Goal: Task Accomplishment & Management: Use online tool/utility

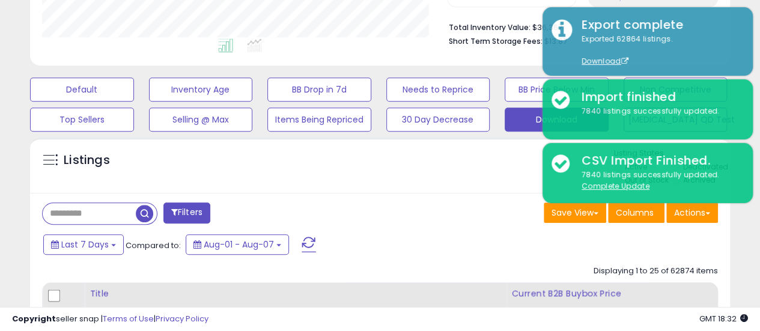
scroll to position [246, 405]
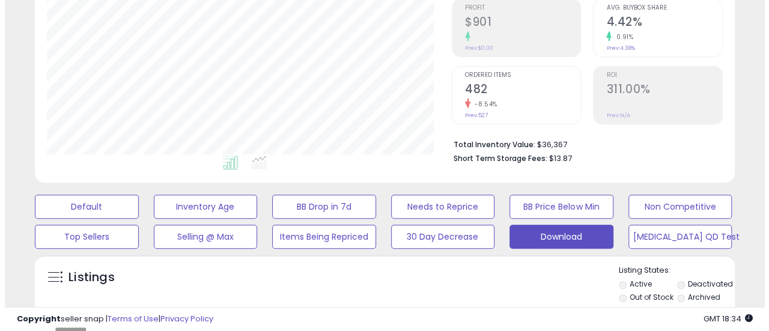
scroll to position [242, 0]
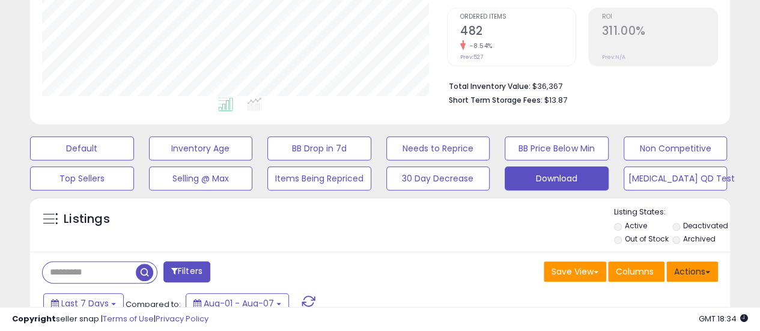
click at [692, 271] on button "Actions" at bounding box center [692, 271] width 52 height 20
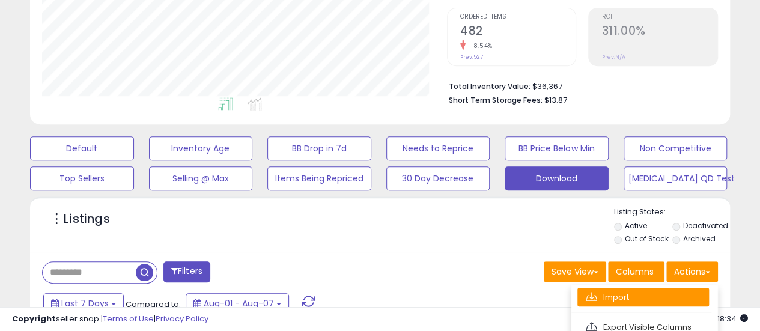
click at [629, 293] on link "Import" at bounding box center [644, 297] width 132 height 19
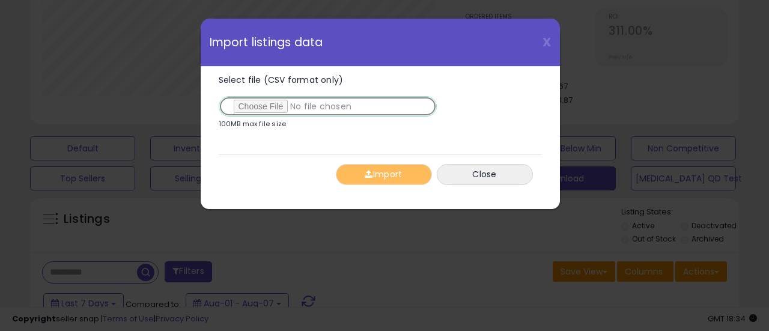
click at [266, 111] on input "Select file (CSV format only)" at bounding box center [328, 106] width 218 height 20
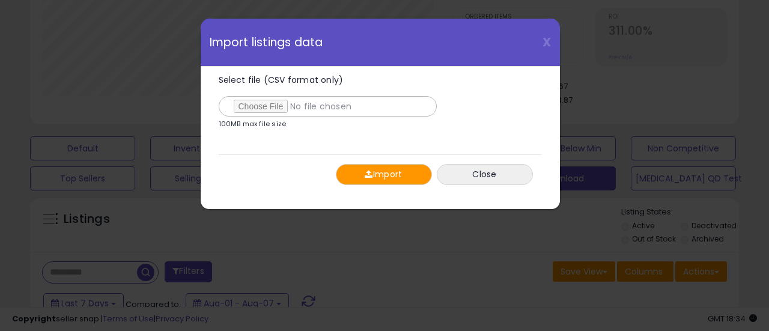
click at [357, 168] on button "Import" at bounding box center [384, 174] width 96 height 21
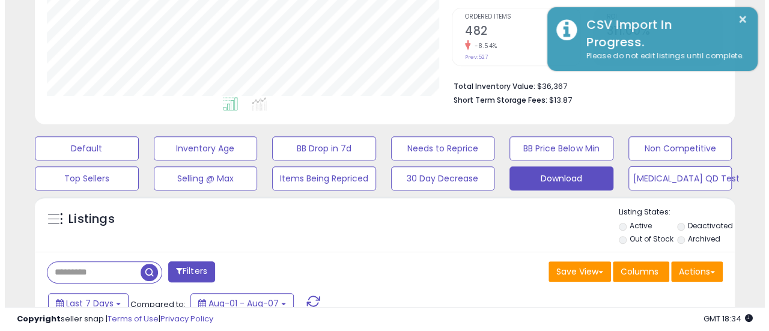
scroll to position [600713, 600554]
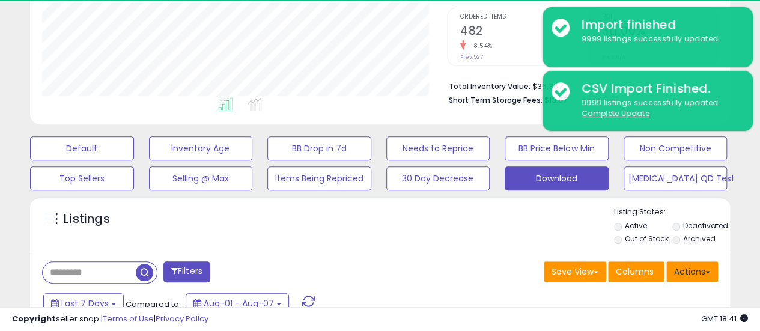
click at [681, 266] on button "Actions" at bounding box center [692, 271] width 52 height 20
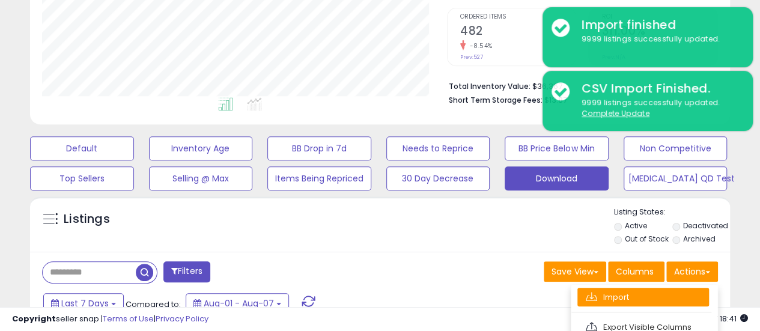
click at [603, 288] on link "Import" at bounding box center [644, 297] width 132 height 19
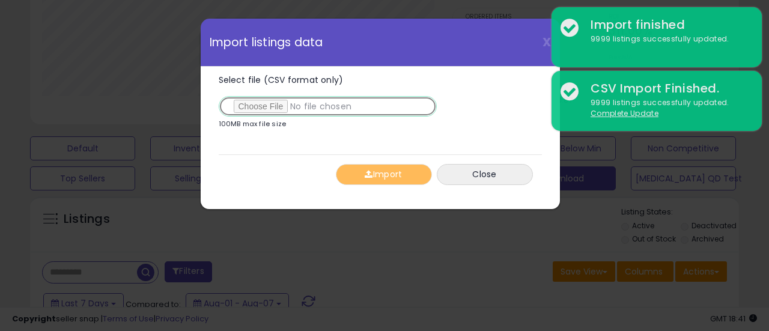
click at [254, 102] on input "Select file (CSV format only)" at bounding box center [328, 106] width 218 height 20
type input "**********"
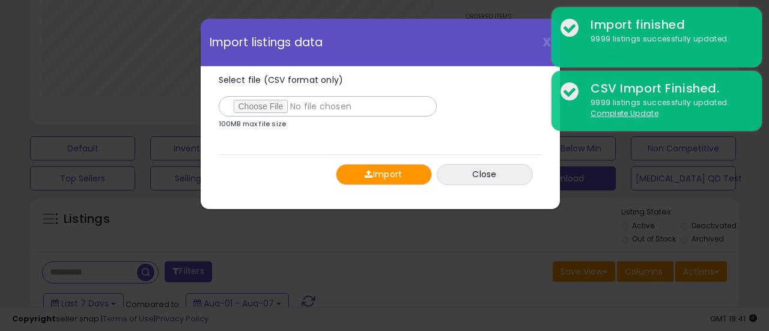
click at [377, 166] on button "Import" at bounding box center [384, 174] width 96 height 21
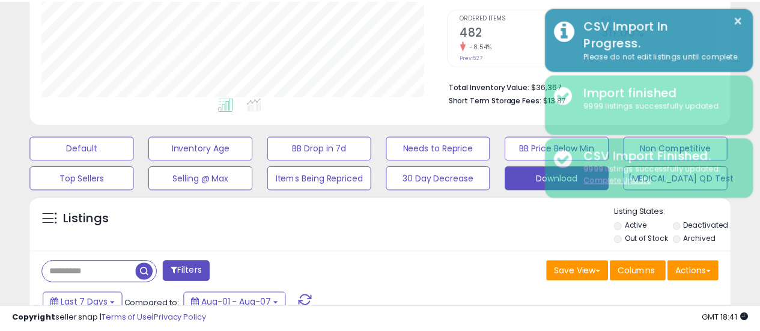
scroll to position [600713, 600554]
